Goal: Check status: Check status

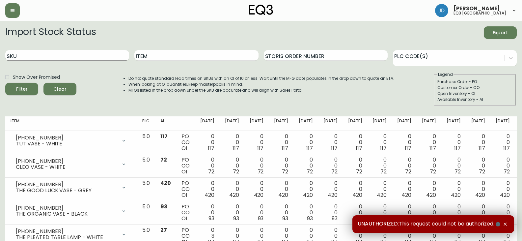
click at [22, 54] on input "SKU" at bounding box center [67, 55] width 124 height 11
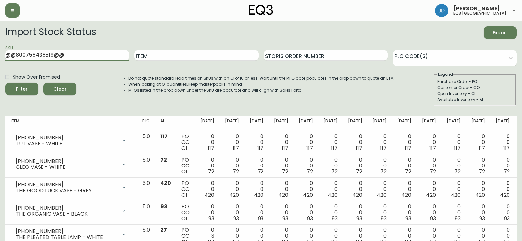
click at [5, 83] on button "Filter" at bounding box center [21, 89] width 33 height 13
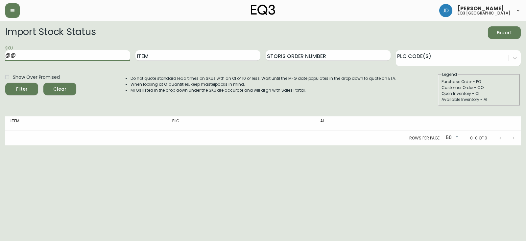
type input "@"
type input "[PHONE_NUMBER]"
click at [88, 54] on input "[PHONE_NUMBER]" at bounding box center [67, 55] width 125 height 11
click at [5, 83] on button "Filter" at bounding box center [21, 89] width 33 height 13
